Goal: Task Accomplishment & Management: Manage account settings

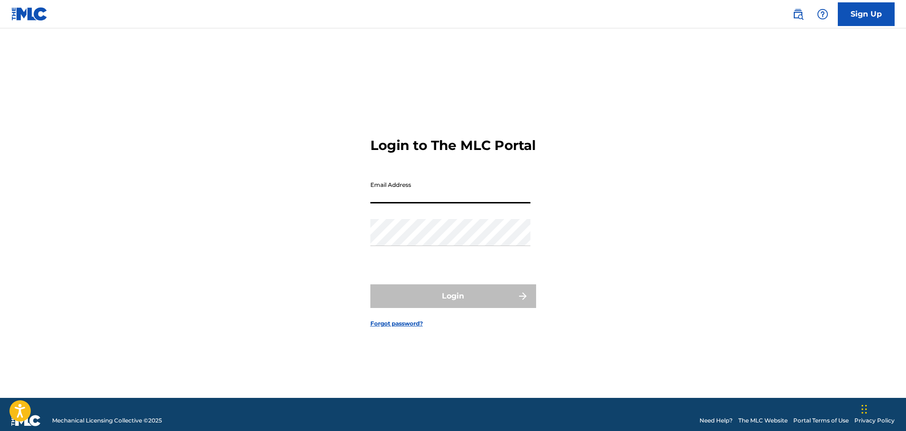
type input "[EMAIL_ADDRESS][DOMAIN_NAME]"
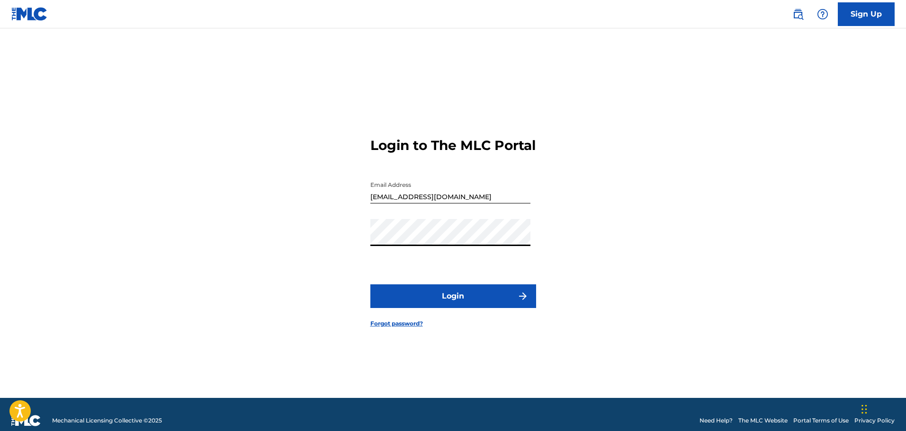
click at [463, 300] on button "Login" at bounding box center [453, 297] width 166 height 24
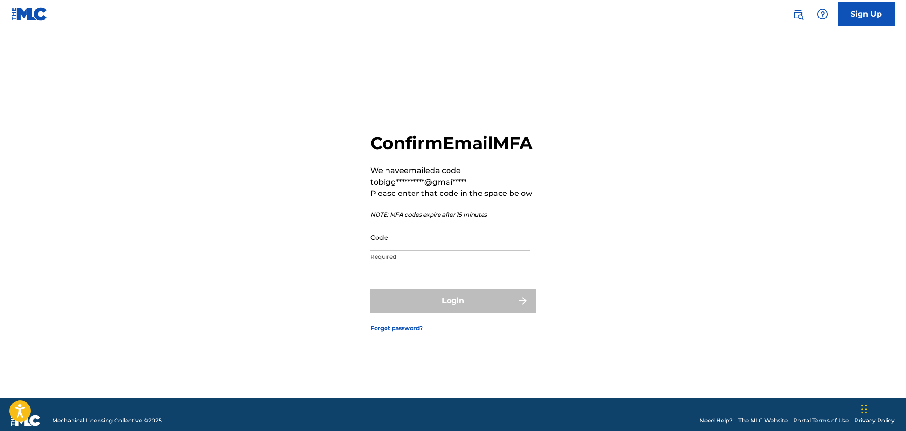
click at [433, 251] on input "Code" at bounding box center [450, 237] width 160 height 27
paste input "162518"
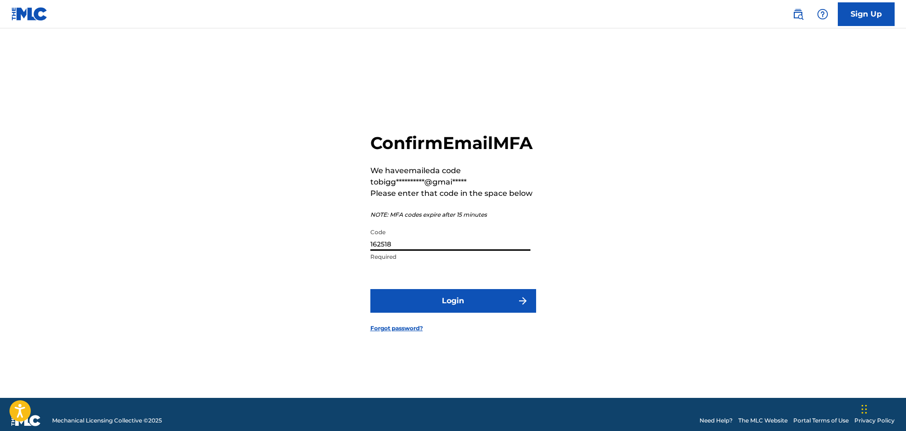
type input "162518"
click at [430, 308] on button "Login" at bounding box center [453, 301] width 166 height 24
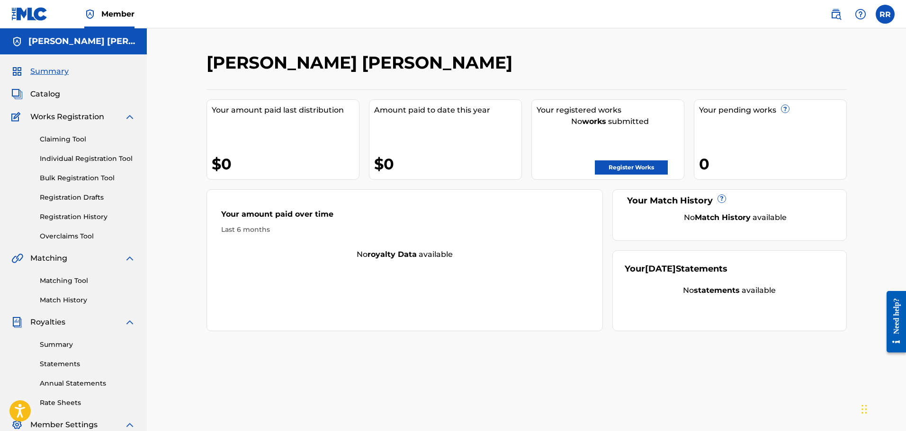
click at [61, 135] on link "Claiming Tool" at bounding box center [88, 139] width 96 height 10
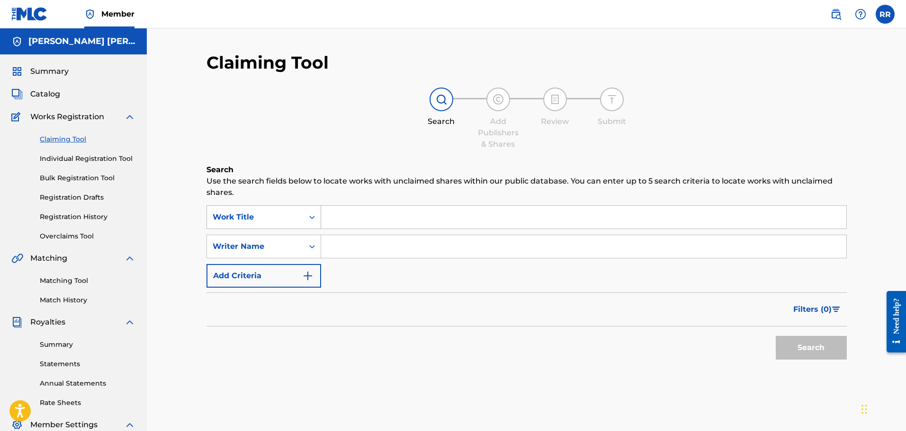
click at [311, 217] on icon "Search Form" at bounding box center [312, 217] width 6 height 3
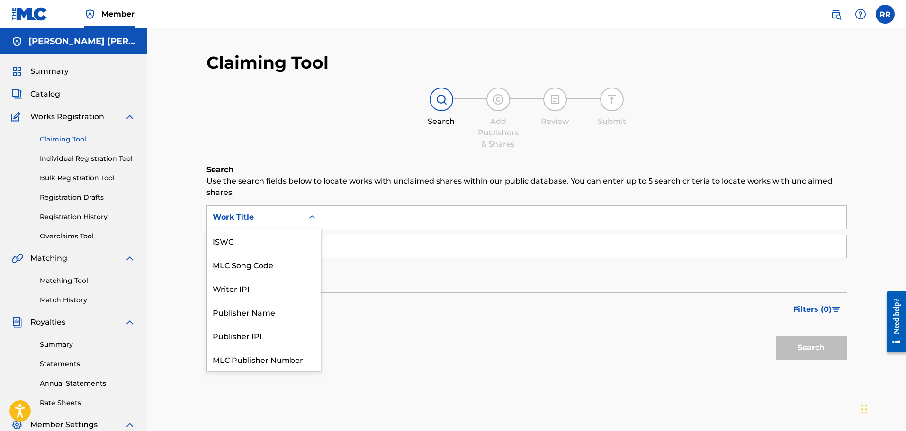
scroll to position [24, 0]
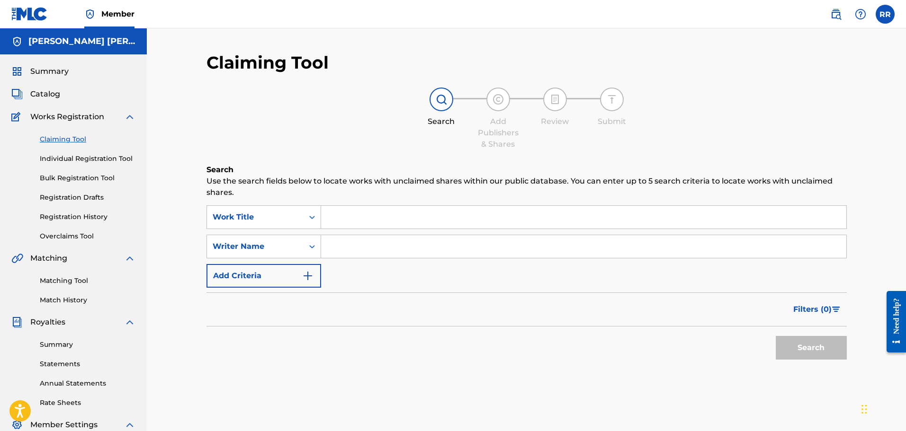
click at [356, 215] on input "Search Form" at bounding box center [583, 217] width 525 height 23
click at [366, 253] on input "Search Form" at bounding box center [583, 246] width 525 height 23
type input "[PERSON_NAME] [PERSON_NAME]"
click at [818, 346] on button "Search" at bounding box center [810, 348] width 71 height 24
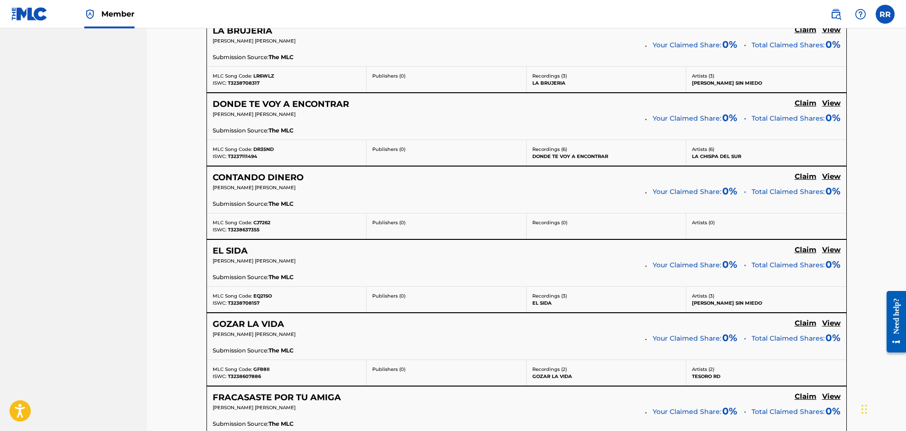
scroll to position [521, 0]
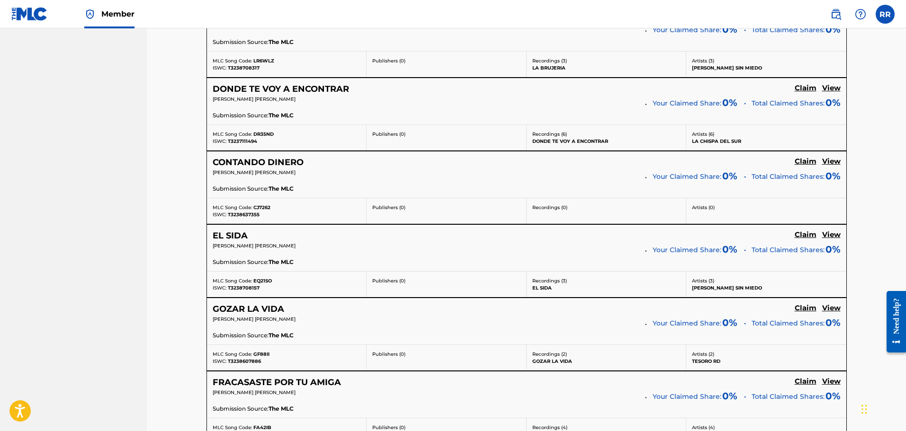
click at [802, 160] on h5 "Claim" at bounding box center [805, 161] width 22 height 9
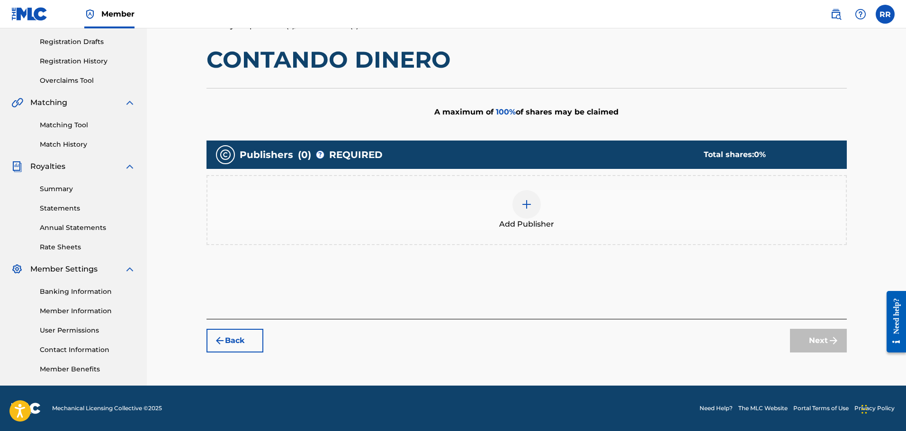
click at [527, 201] on img at bounding box center [526, 204] width 11 height 11
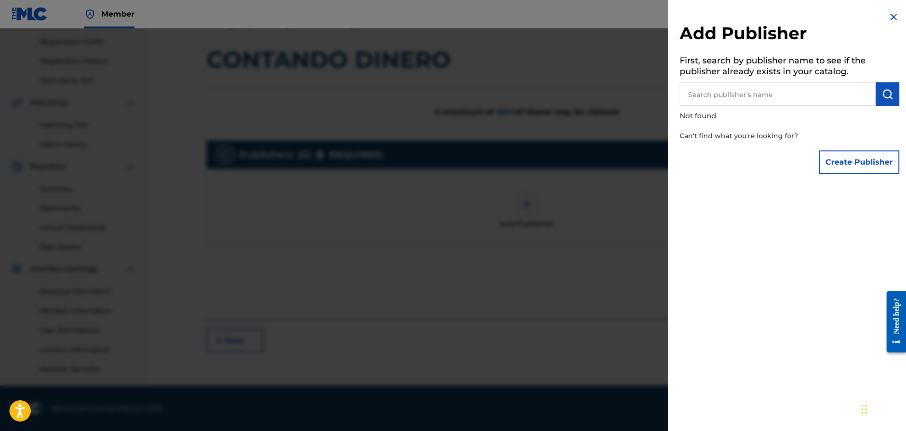
click at [739, 93] on input "text" at bounding box center [777, 94] width 196 height 24
click at [890, 18] on img at bounding box center [893, 16] width 11 height 11
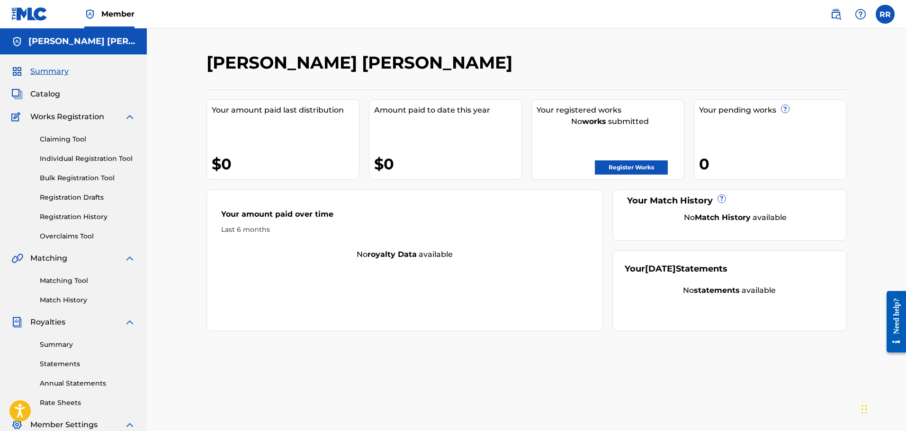
click at [886, 15] on label at bounding box center [884, 14] width 19 height 19
click at [885, 14] on input "RR [PERSON_NAME] [PERSON_NAME] [EMAIL_ADDRESS][DOMAIN_NAME] Notification Prefer…" at bounding box center [885, 14] width 0 height 0
click at [793, 116] on link "Profile" at bounding box center [791, 118] width 19 height 9
